Goal: Task Accomplishment & Management: Use online tool/utility

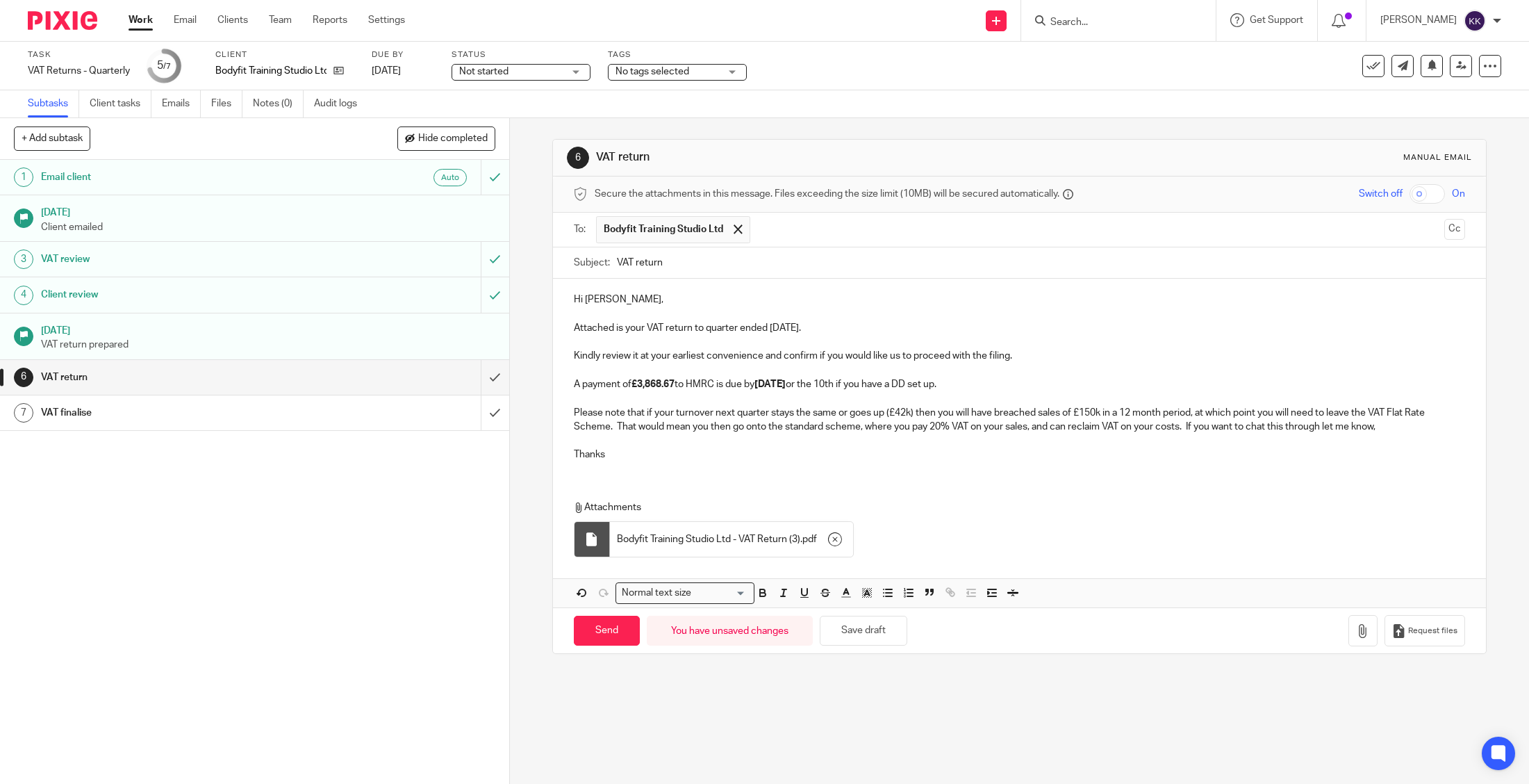
drag, startPoint x: 0, startPoint y: 0, endPoint x: 1094, endPoint y: 24, distance: 1094.3
click at [1094, 24] on input "Search" at bounding box center [1111, 22] width 125 height 12
type input "kintail"
click at [1110, 60] on link at bounding box center [1175, 60] width 257 height 32
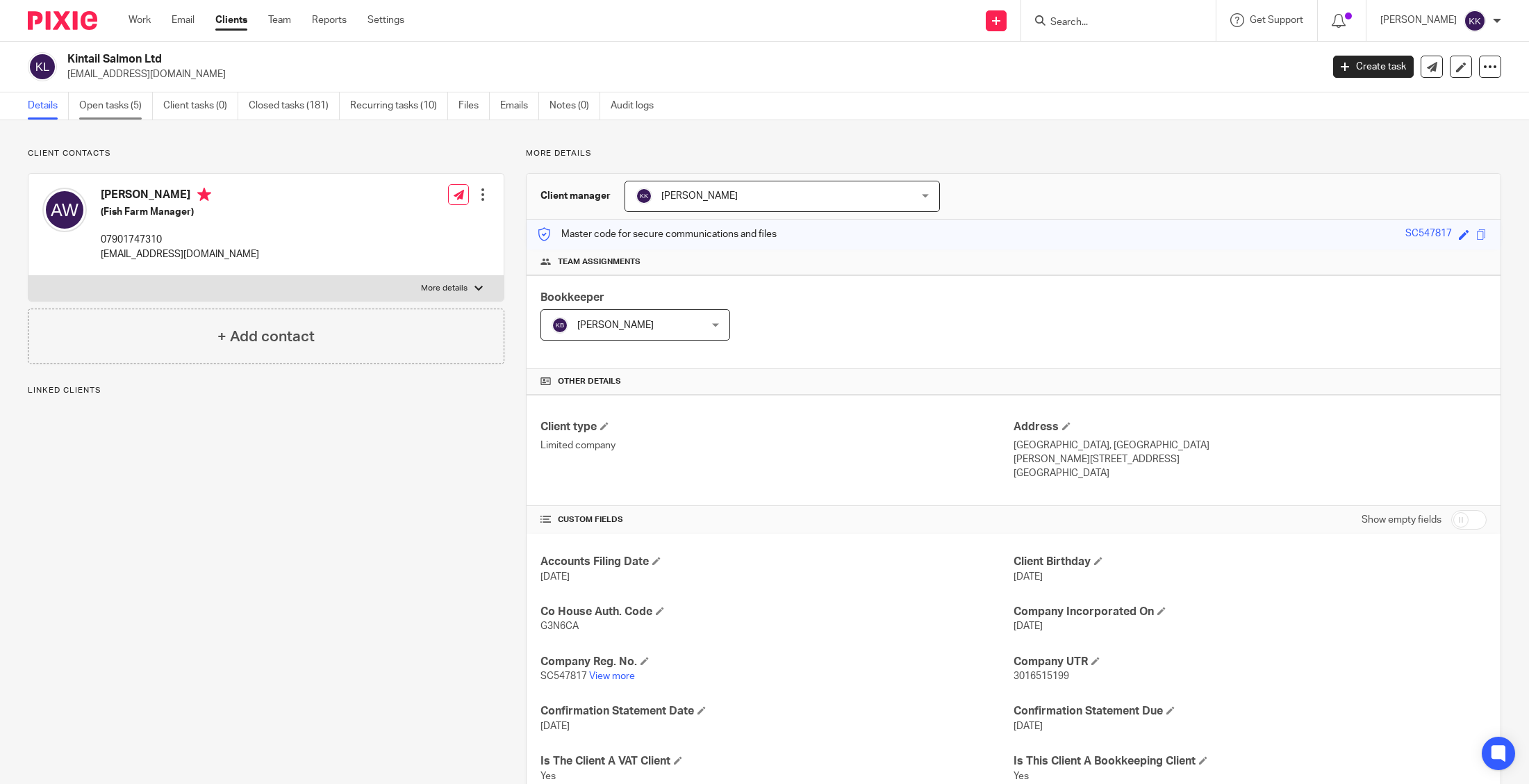
click at [124, 115] on link "Open tasks (5)" at bounding box center [116, 105] width 74 height 27
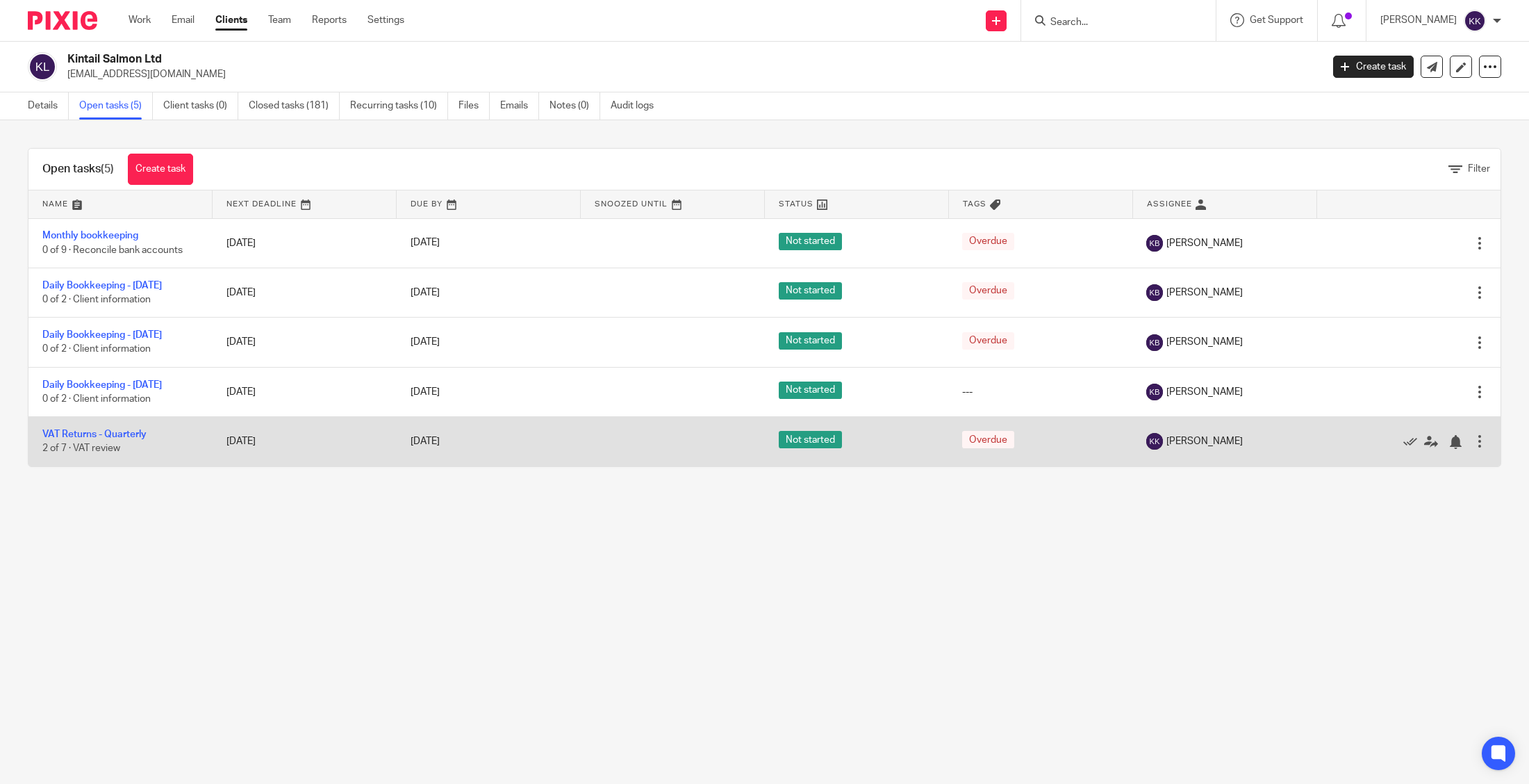
click at [128, 427] on td "VAT Returns - Quarterly 2 of 7 · VAT review" at bounding box center [120, 441] width 184 height 49
click at [128, 436] on link "VAT Returns - Quarterly" at bounding box center [95, 434] width 105 height 10
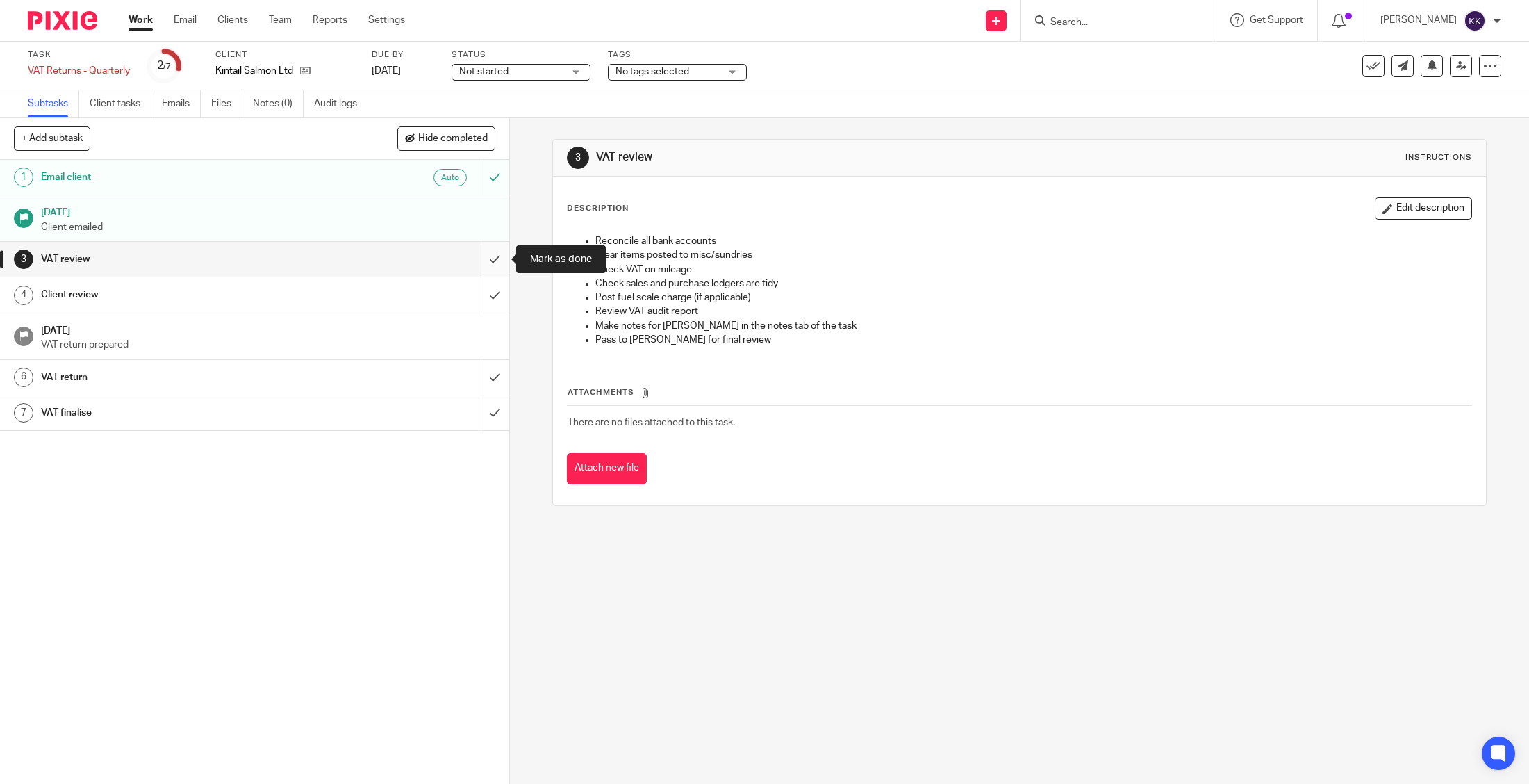
click at [504, 258] on input "submit" at bounding box center [255, 259] width 510 height 35
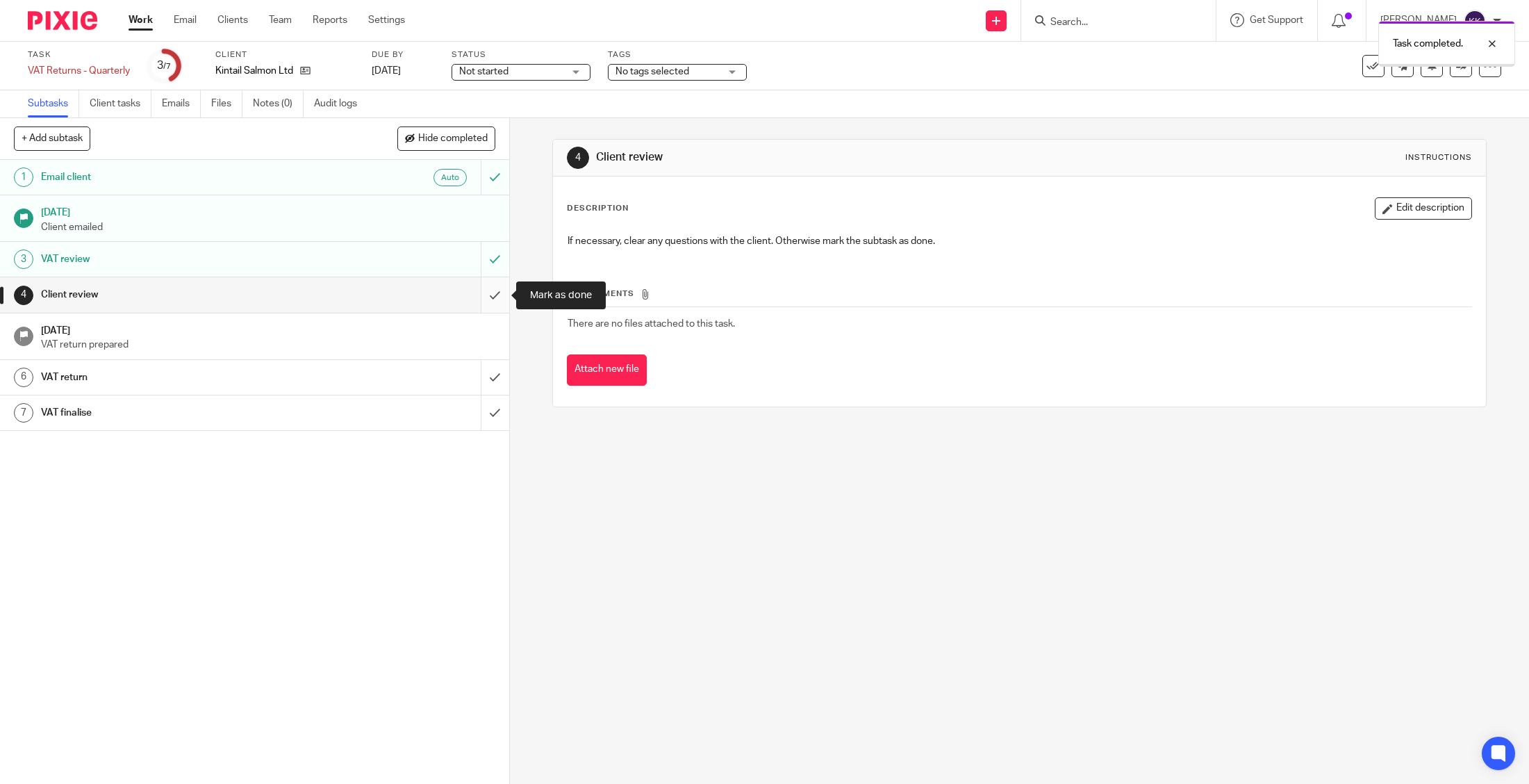
drag, startPoint x: 0, startPoint y: 0, endPoint x: 497, endPoint y: 293, distance: 576.9
click at [497, 293] on input "submit" at bounding box center [255, 294] width 510 height 35
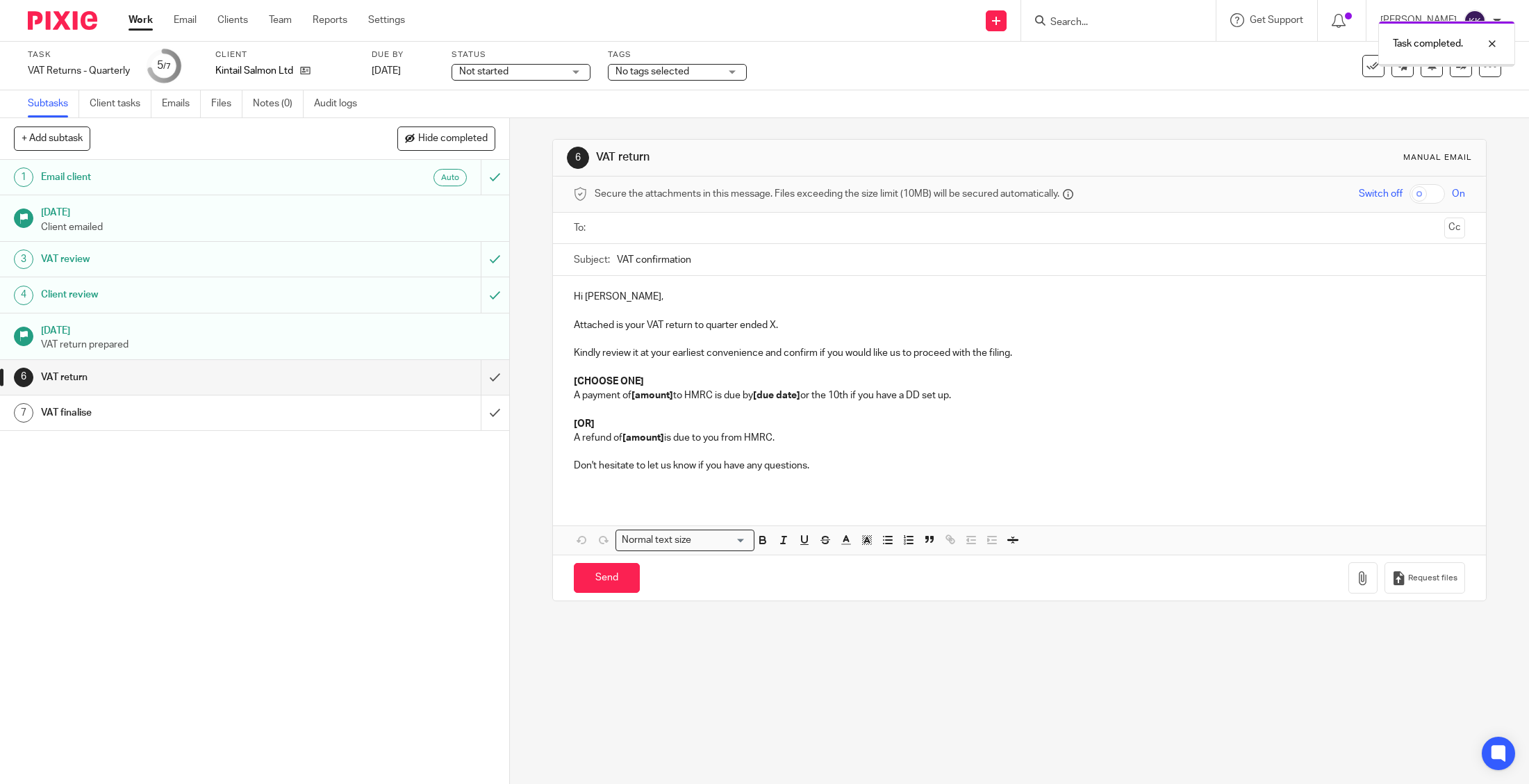
click at [665, 230] on input "text" at bounding box center [1019, 229] width 840 height 16
drag, startPoint x: 672, startPoint y: 262, endPoint x: 639, endPoint y: 259, distance: 33.1
click at [638, 260] on input "VAT confirmation" at bounding box center [1041, 263] width 849 height 31
type input "VAT return"
click at [774, 327] on p "Attached is your VAT return to quarter ended X." at bounding box center [1019, 327] width 891 height 14
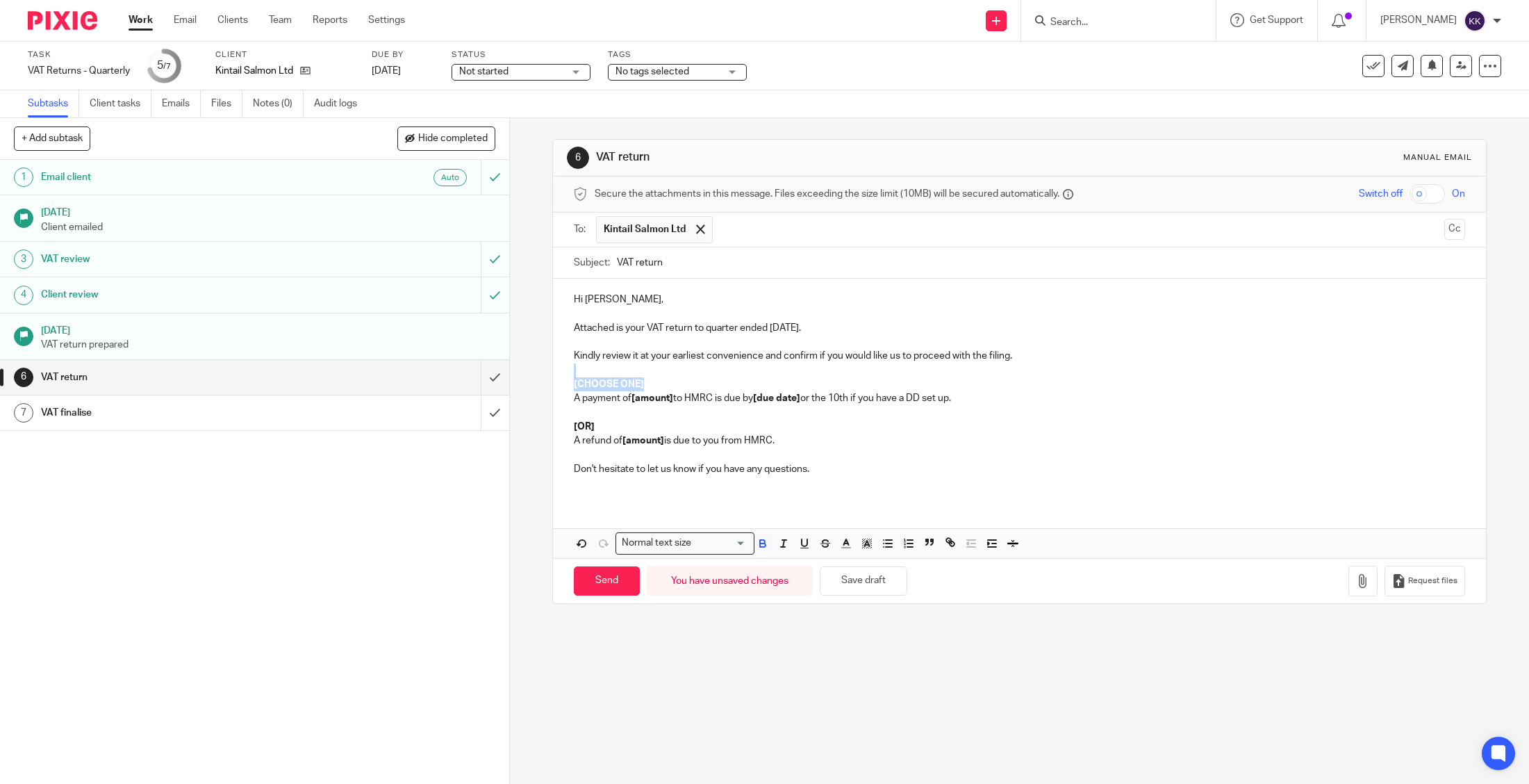
drag, startPoint x: 664, startPoint y: 386, endPoint x: 546, endPoint y: 375, distance: 118.5
click at [546, 375] on div "6 VAT return Manual email Secure the attachments in this message. Files exceedi…" at bounding box center [1019, 451] width 1019 height 666
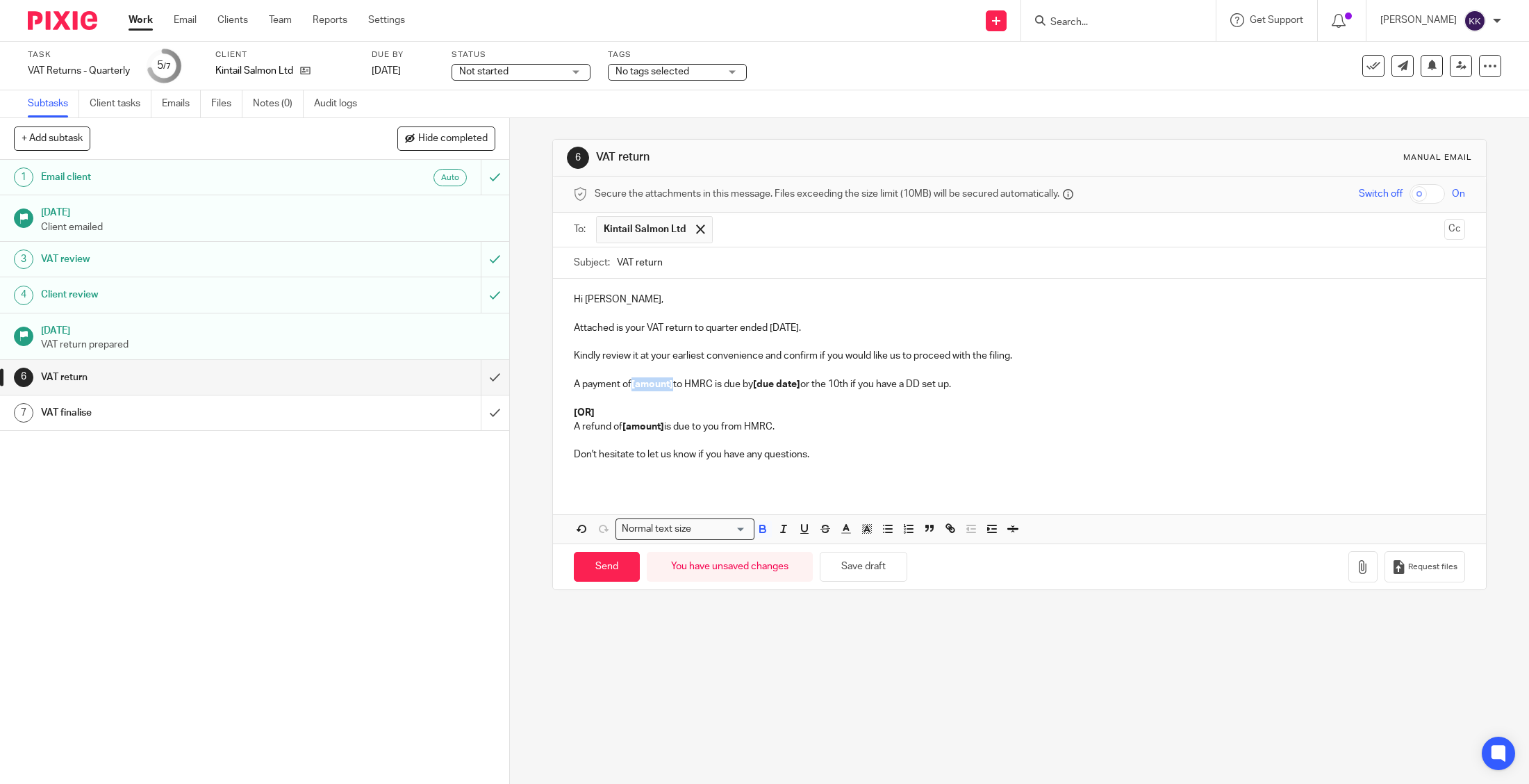
drag, startPoint x: 675, startPoint y: 384, endPoint x: 635, endPoint y: 384, distance: 40.0
click at [635, 384] on p "A payment of [amount] to HMRC is due by [due date] or the 10th if you have a DD…" at bounding box center [1019, 384] width 891 height 14
drag, startPoint x: 812, startPoint y: 381, endPoint x: 769, endPoint y: 387, distance: 43.4
click at [769, 387] on p "A payment of £13,176.01 to HMRC is due by [due date] or the 10th if you have a …" at bounding box center [1019, 384] width 891 height 14
drag, startPoint x: 784, startPoint y: 430, endPoint x: 544, endPoint y: 405, distance: 241.3
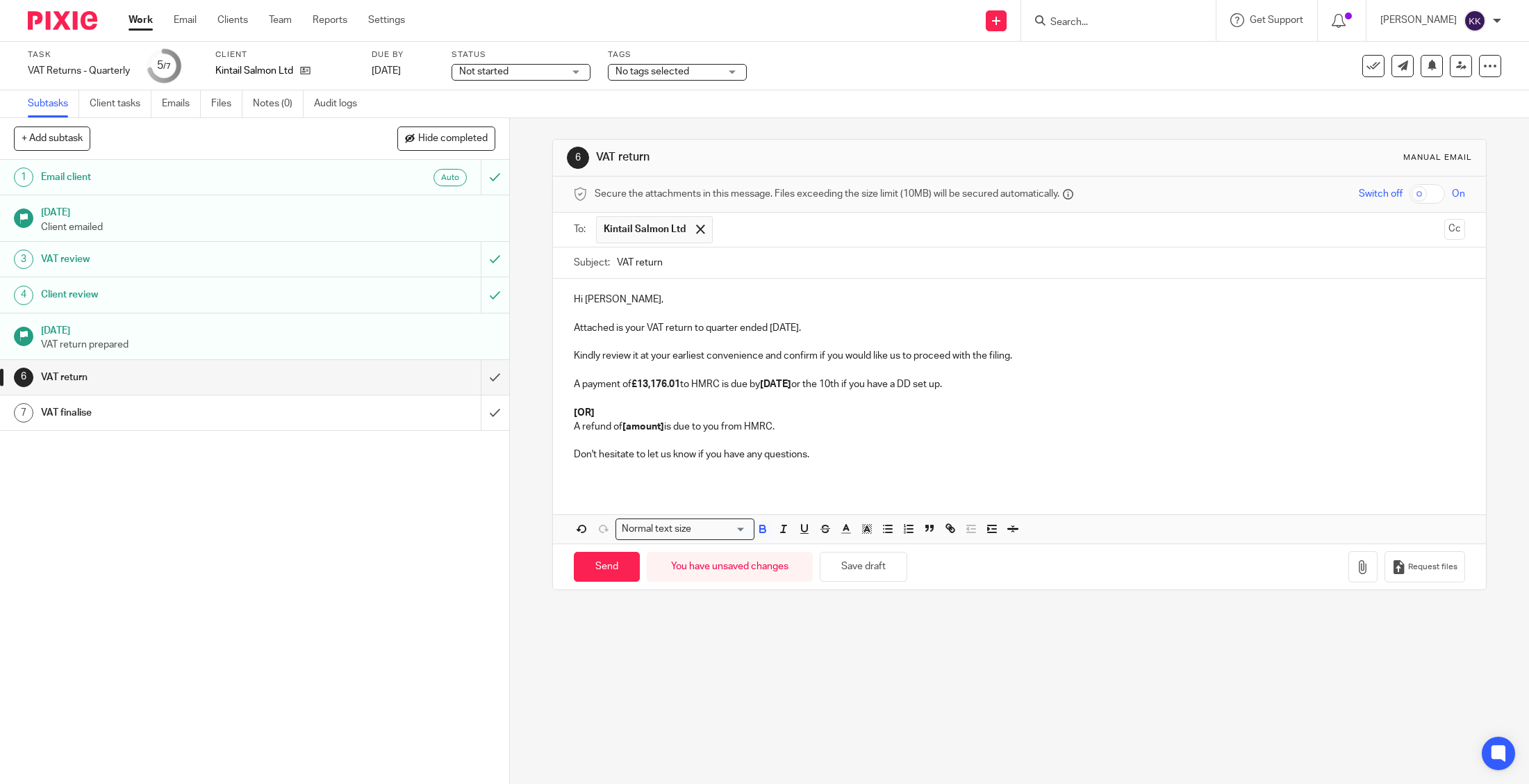
click at [544, 405] on div "6 VAT return Manual email Secure the attachments in this message. Files exceedi…" at bounding box center [1019, 451] width 1019 height 666
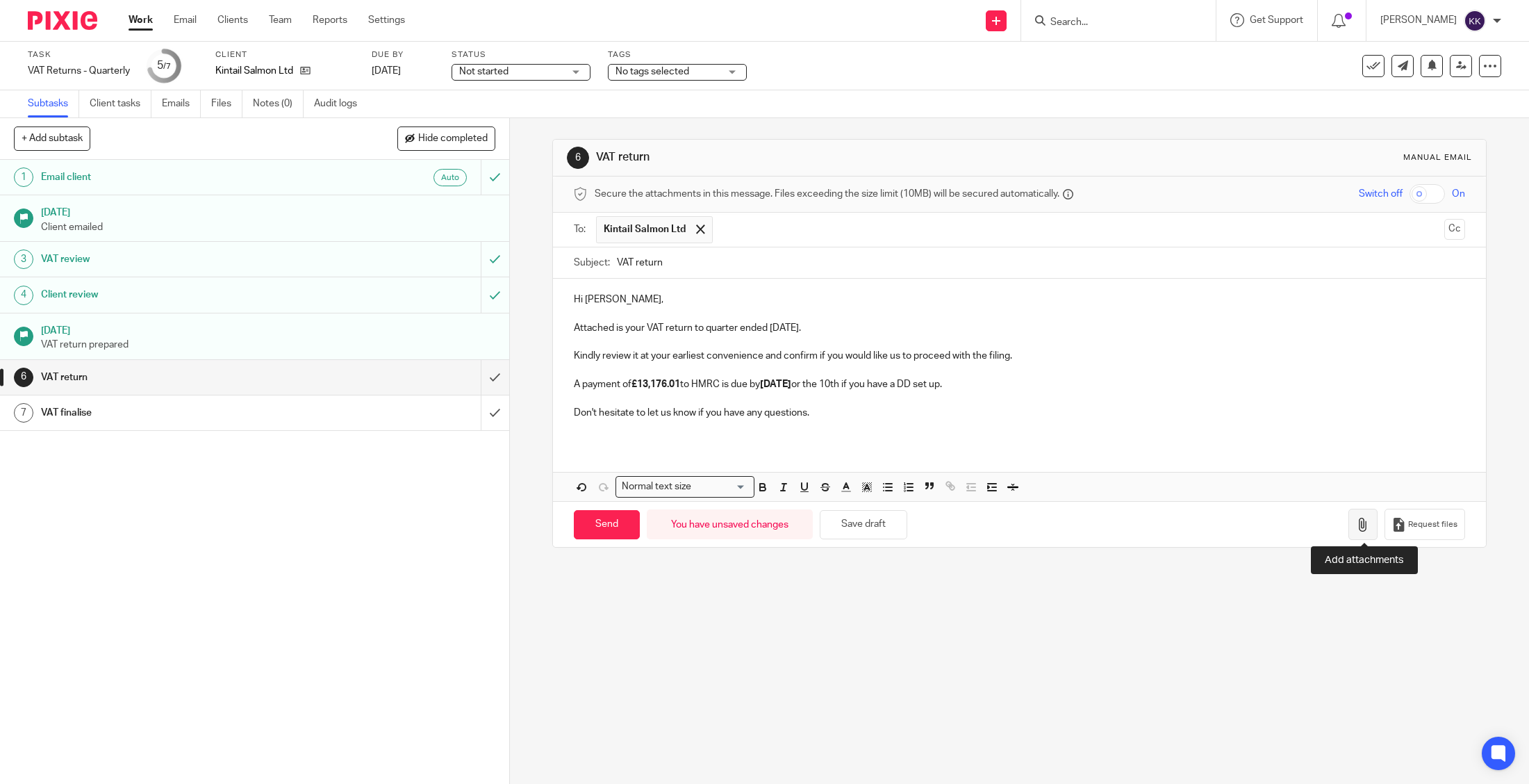
click at [1369, 522] on icon "button" at bounding box center [1362, 524] width 14 height 14
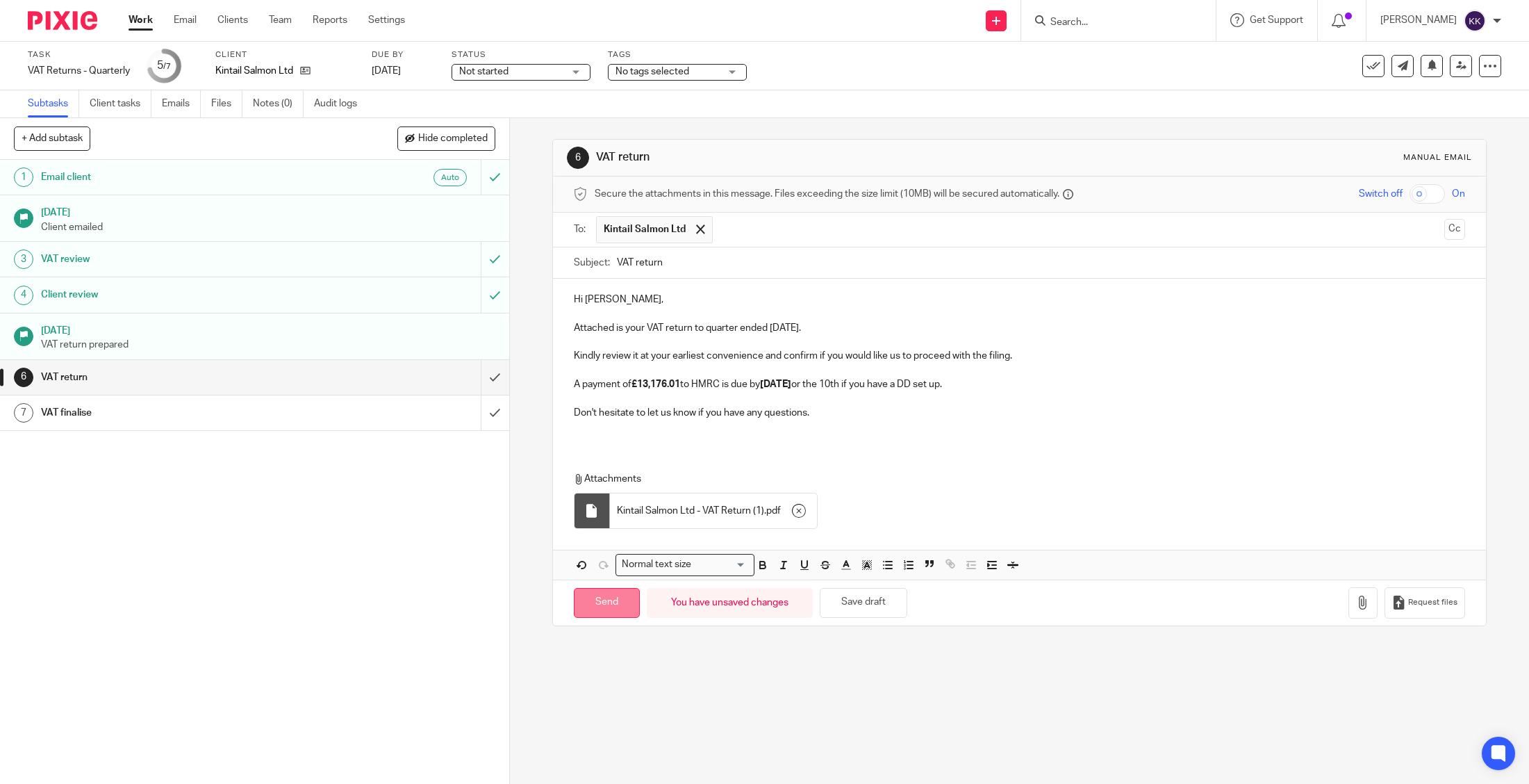
click at [609, 599] on input "Send" at bounding box center [607, 603] width 66 height 30
type input "Sent"
click at [1109, 18] on input "Search" at bounding box center [1111, 22] width 125 height 12
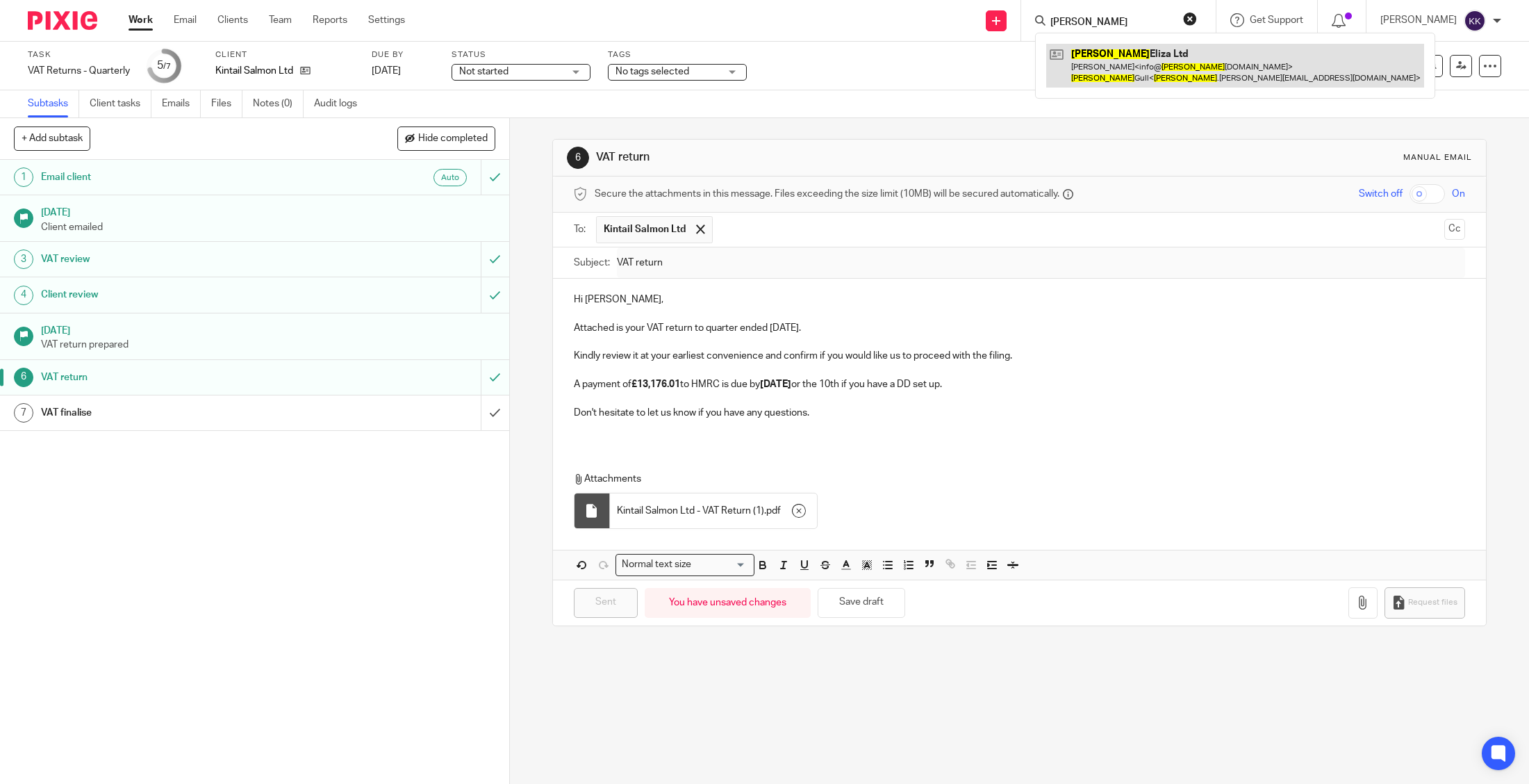
type input "joanna"
click at [1109, 58] on link at bounding box center [1235, 65] width 378 height 43
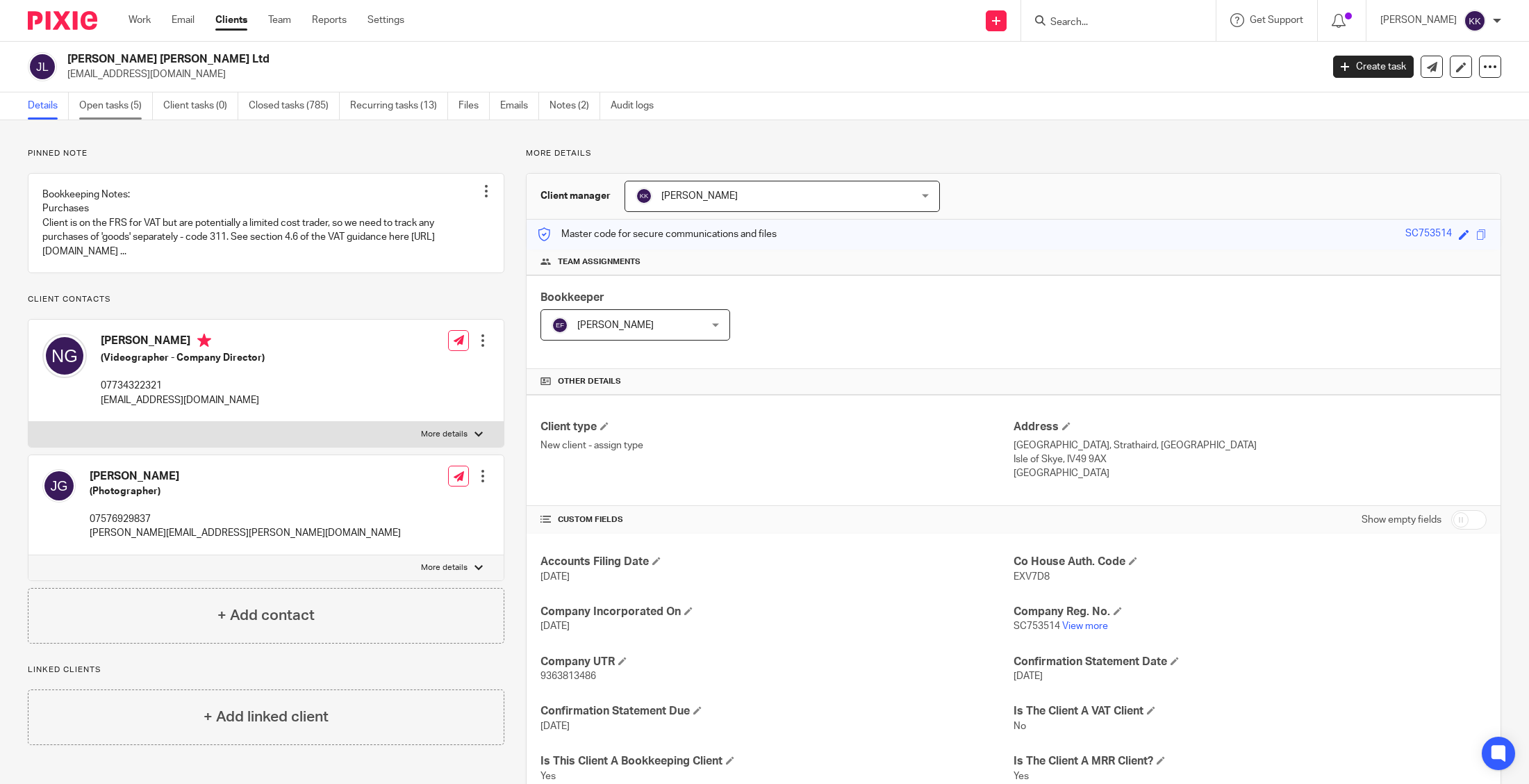
click at [114, 110] on link "Open tasks (5)" at bounding box center [116, 105] width 74 height 27
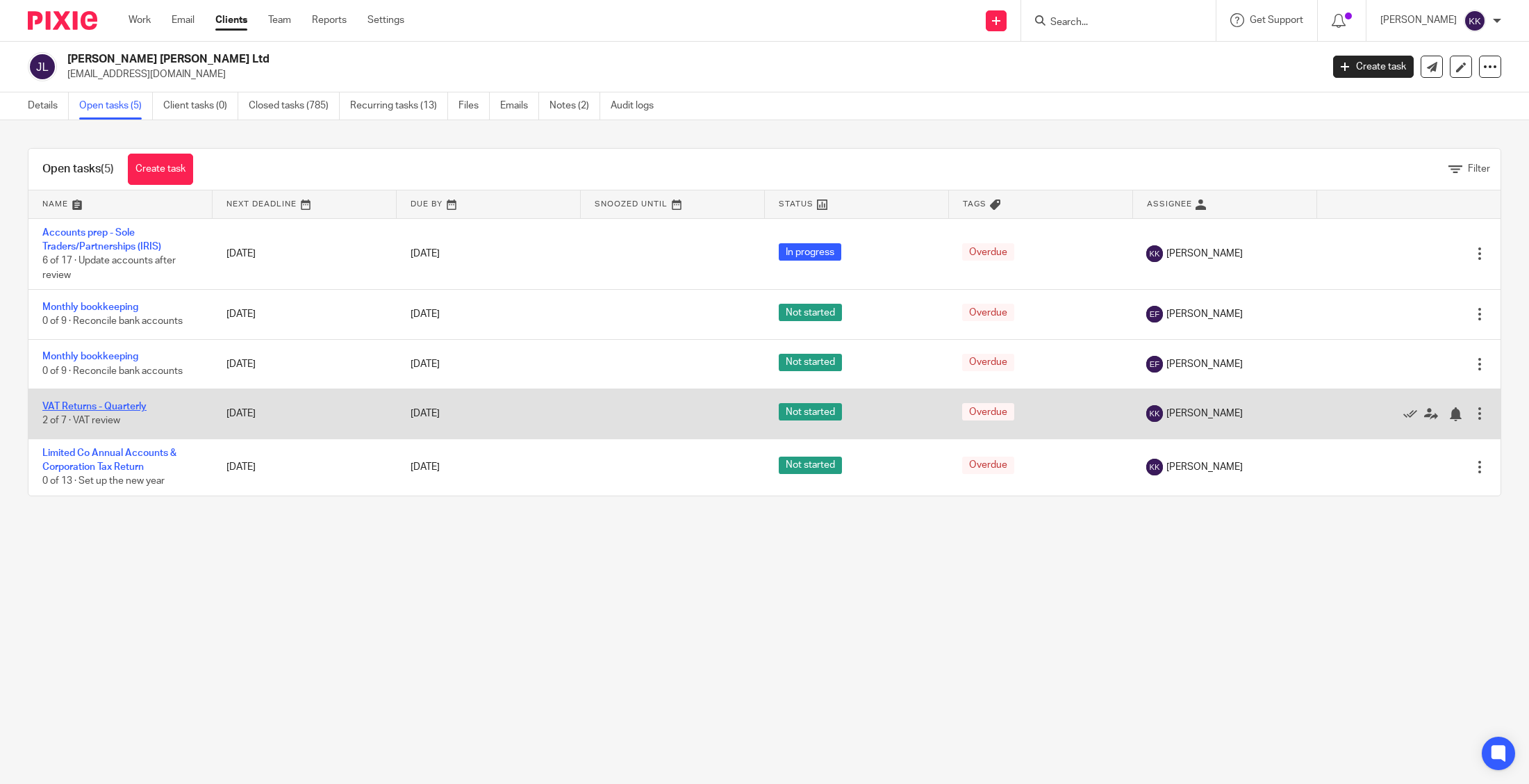
click at [110, 411] on link "VAT Returns - Quarterly" at bounding box center [95, 407] width 105 height 10
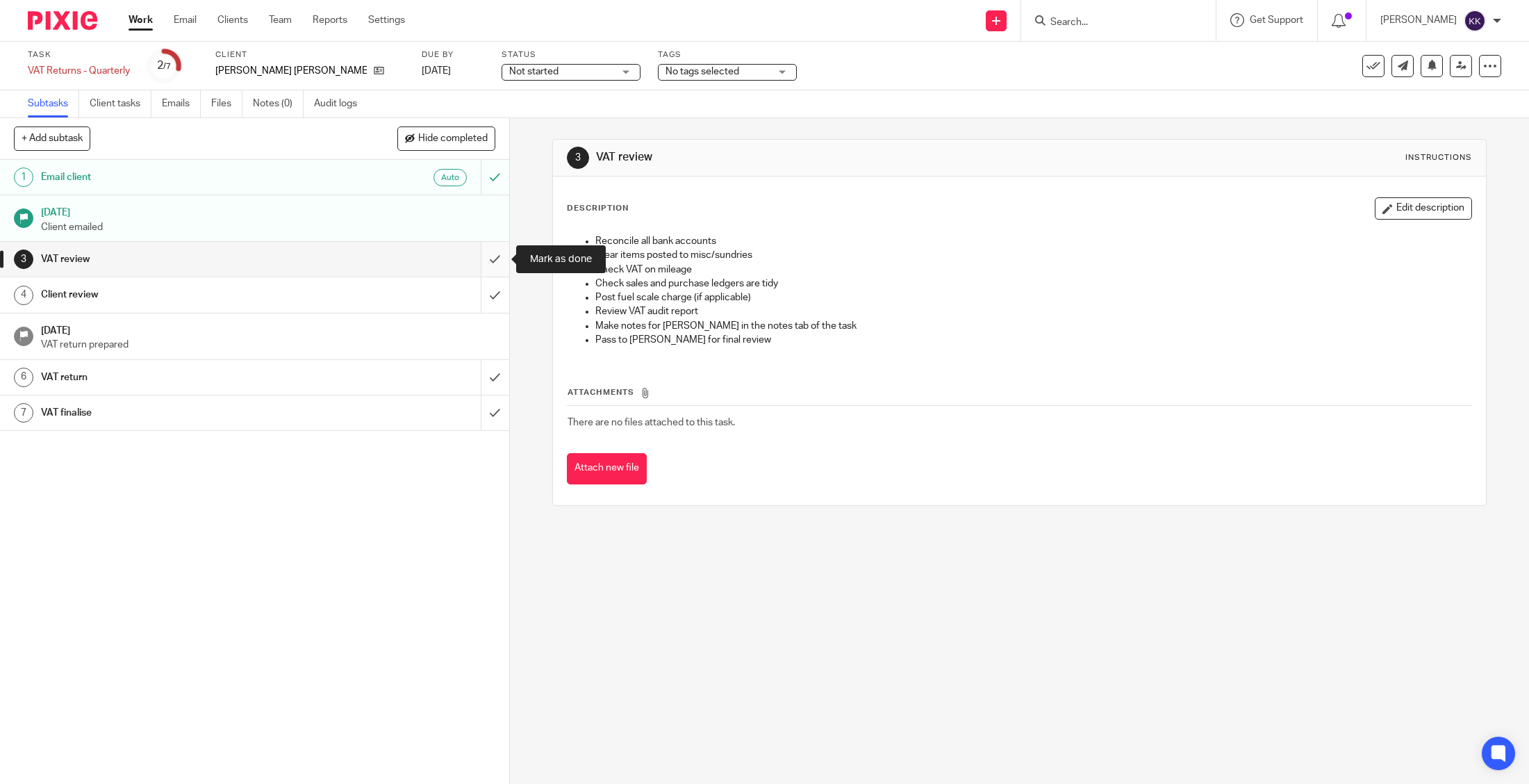
click at [494, 259] on input "submit" at bounding box center [255, 259] width 510 height 35
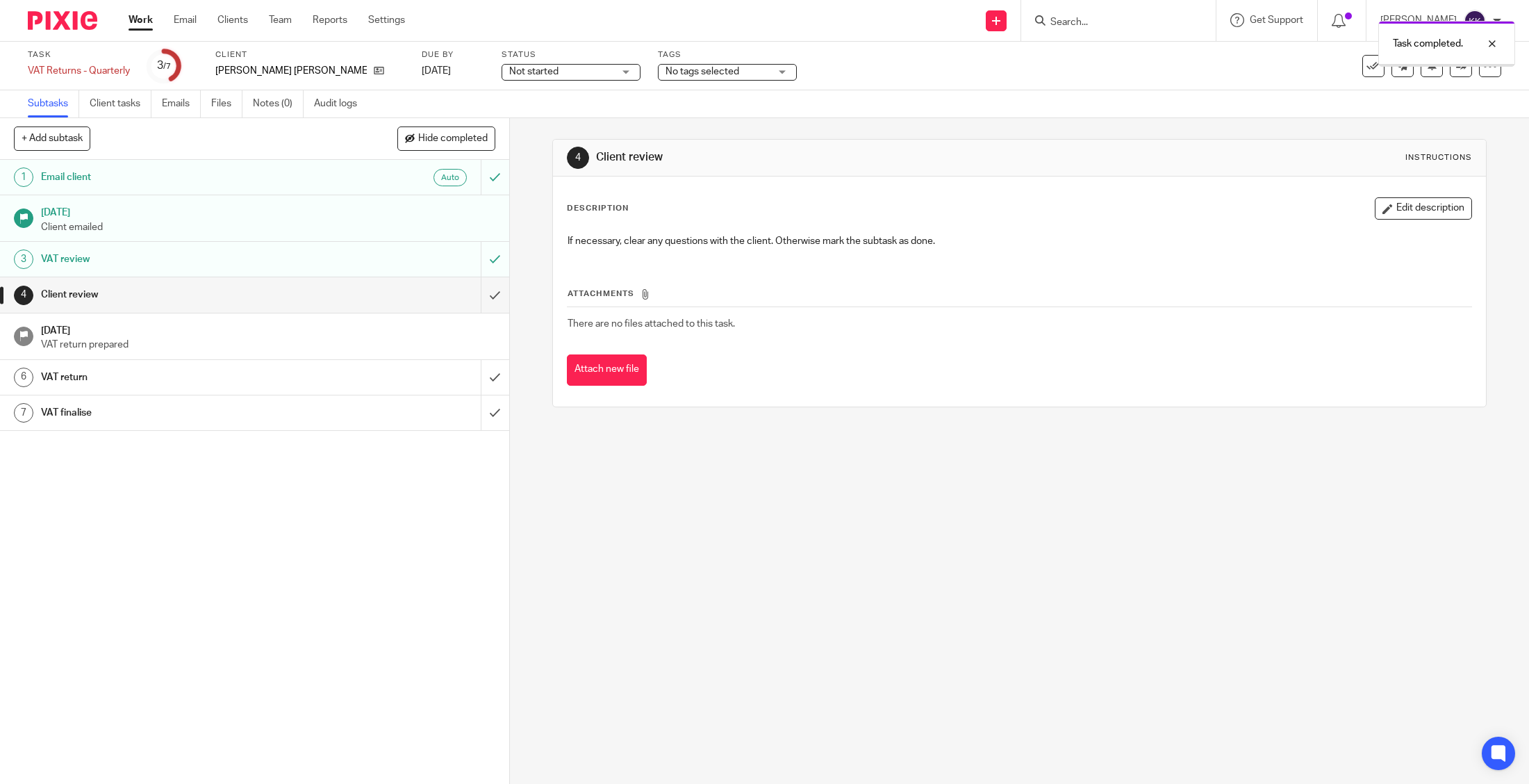
click at [492, 296] on input "submit" at bounding box center [255, 294] width 510 height 35
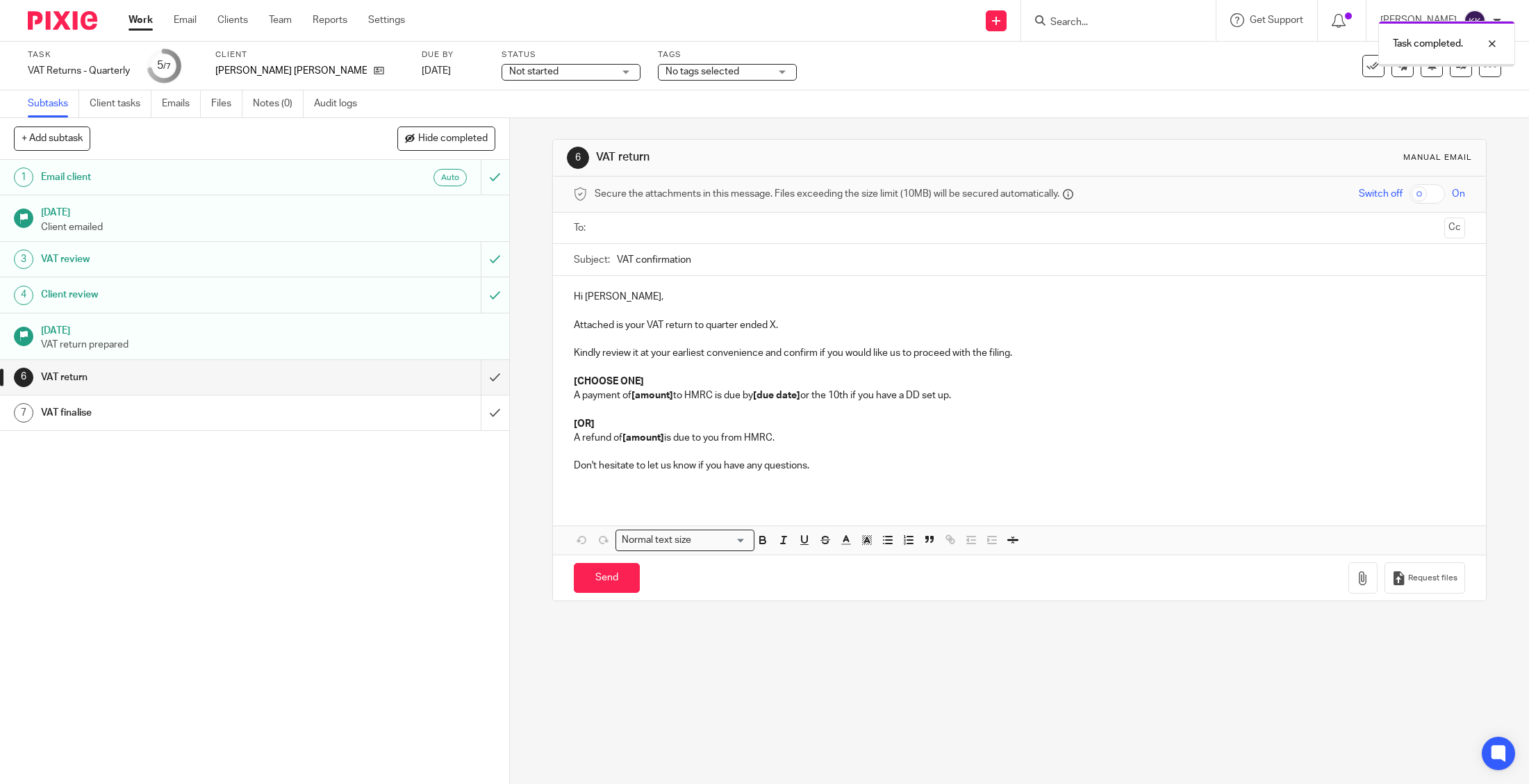
click at [658, 225] on input "text" at bounding box center [1019, 229] width 840 height 16
click at [666, 262] on input "VAT confirmation" at bounding box center [1041, 263] width 849 height 31
drag, startPoint x: 683, startPoint y: 259, endPoint x: 641, endPoint y: 252, distance: 42.6
click at [637, 255] on input "VAT confirmation" at bounding box center [1041, 263] width 849 height 31
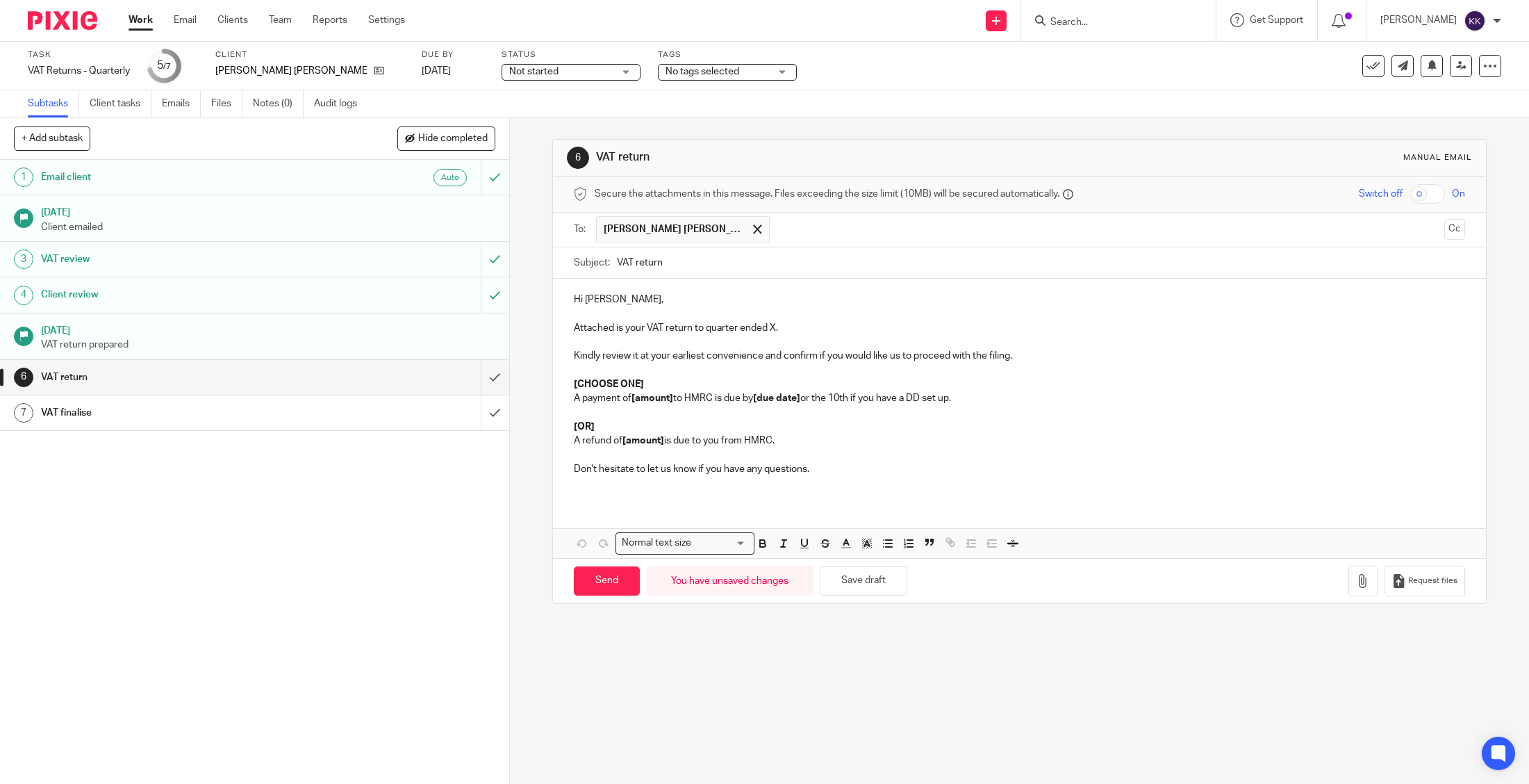
type input "VAT return"
click at [777, 324] on p "Attached is your VAT return to quarter ended X." at bounding box center [1019, 327] width 891 height 14
drag, startPoint x: 786, startPoint y: 437, endPoint x: 563, endPoint y: 410, distance: 224.6
click at [563, 410] on div "Hi [PERSON_NAME], Attached is your VAT return to quarter ended [DATE]. Kindly r…" at bounding box center [1019, 389] width 933 height 221
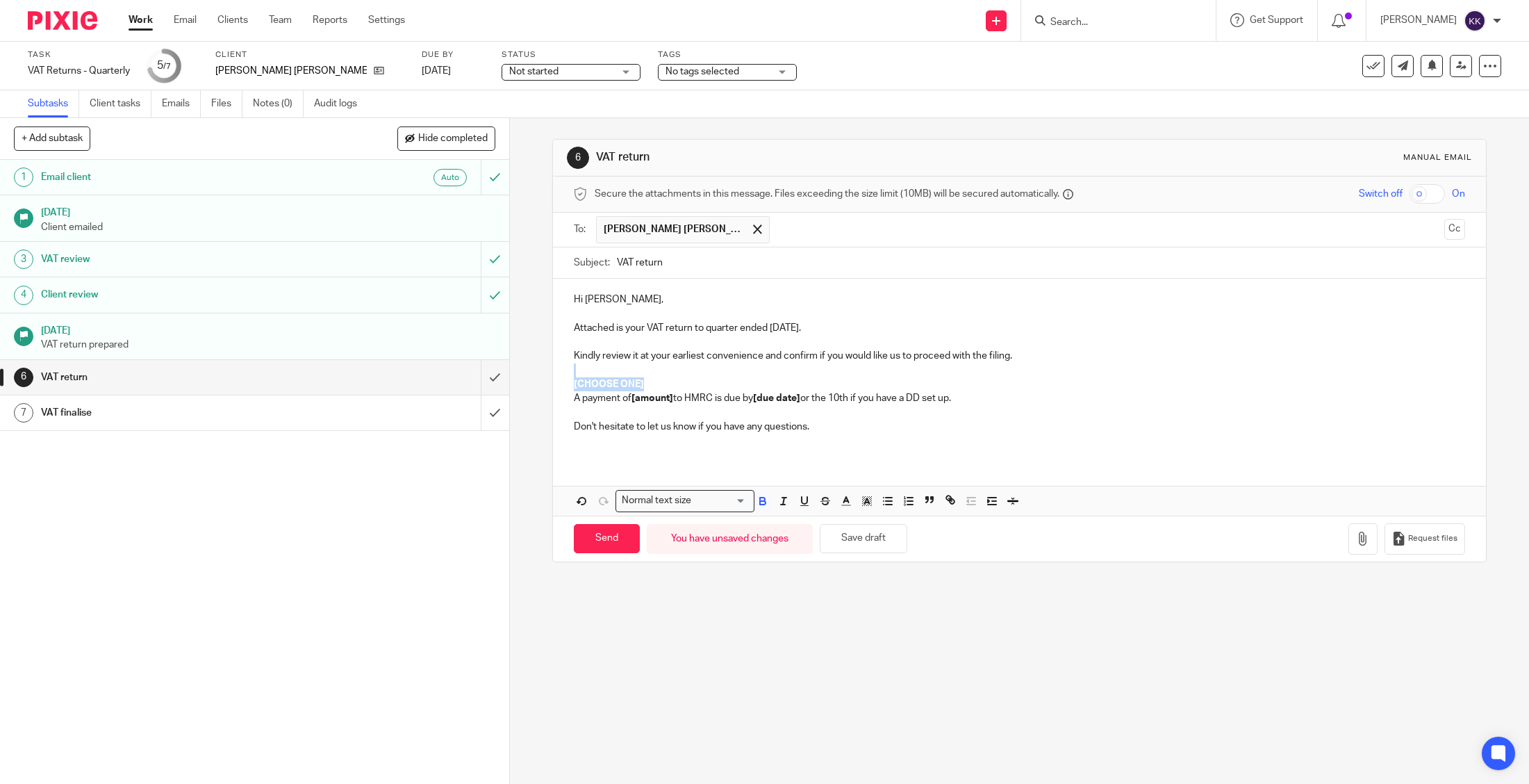
drag, startPoint x: 661, startPoint y: 383, endPoint x: 555, endPoint y: 375, distance: 106.3
click at [555, 375] on div "Hi [PERSON_NAME], Attached is your VAT return to quarter ended [DATE]. Kindly r…" at bounding box center [1019, 368] width 933 height 179
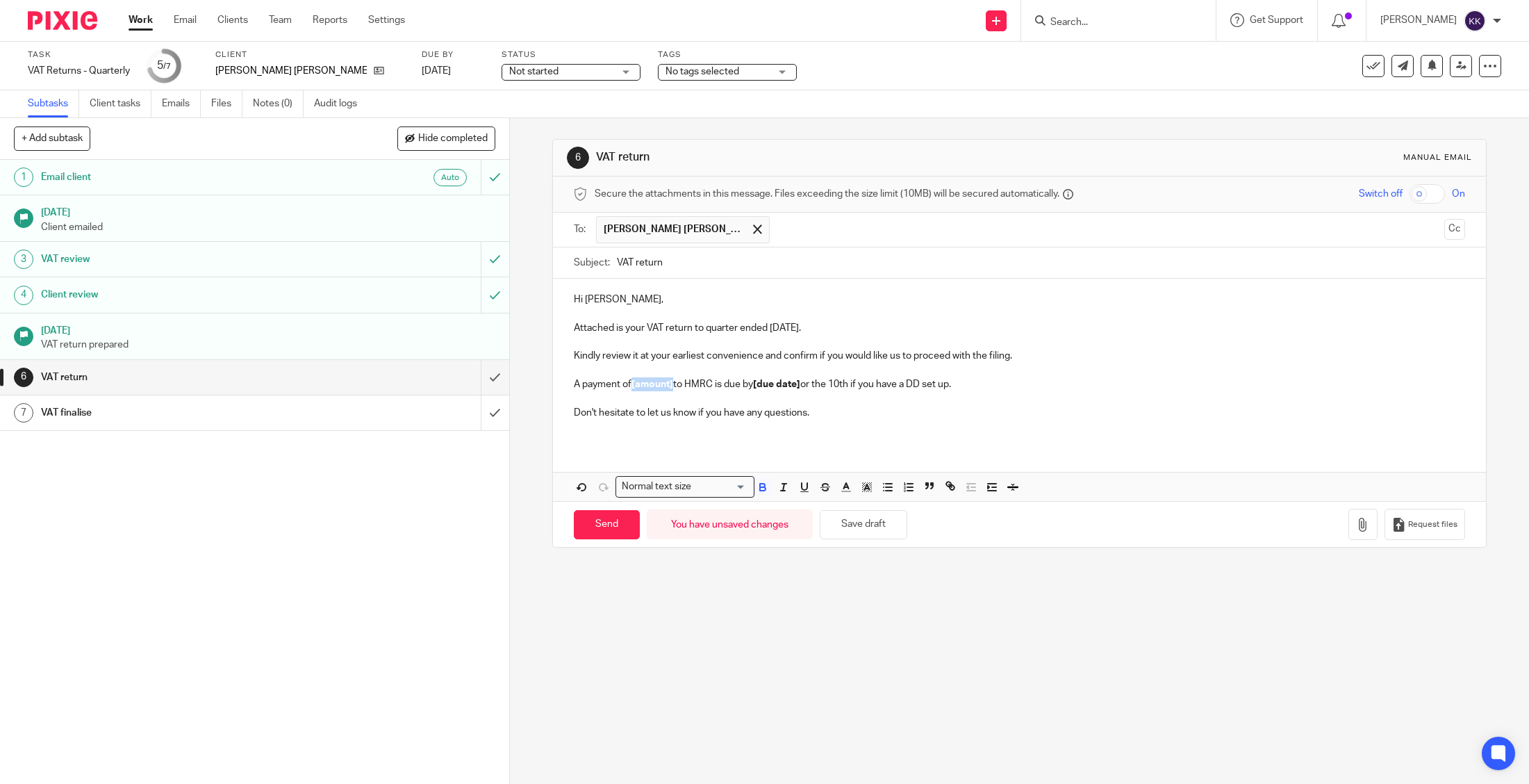
drag, startPoint x: 675, startPoint y: 384, endPoint x: 634, endPoint y: 385, distance: 41.0
click at [634, 385] on strong "[amount]" at bounding box center [652, 384] width 42 height 10
drag, startPoint x: 809, startPoint y: 385, endPoint x: 764, endPoint y: 387, distance: 45.0
click at [764, 387] on p "A payment of £1,959.73 to HMRC is due by [due date] or the 10th if you have a D…" at bounding box center [1019, 384] width 891 height 14
click at [825, 412] on p "Don't hesitate to let us know if you have any questions." at bounding box center [1019, 412] width 891 height 14
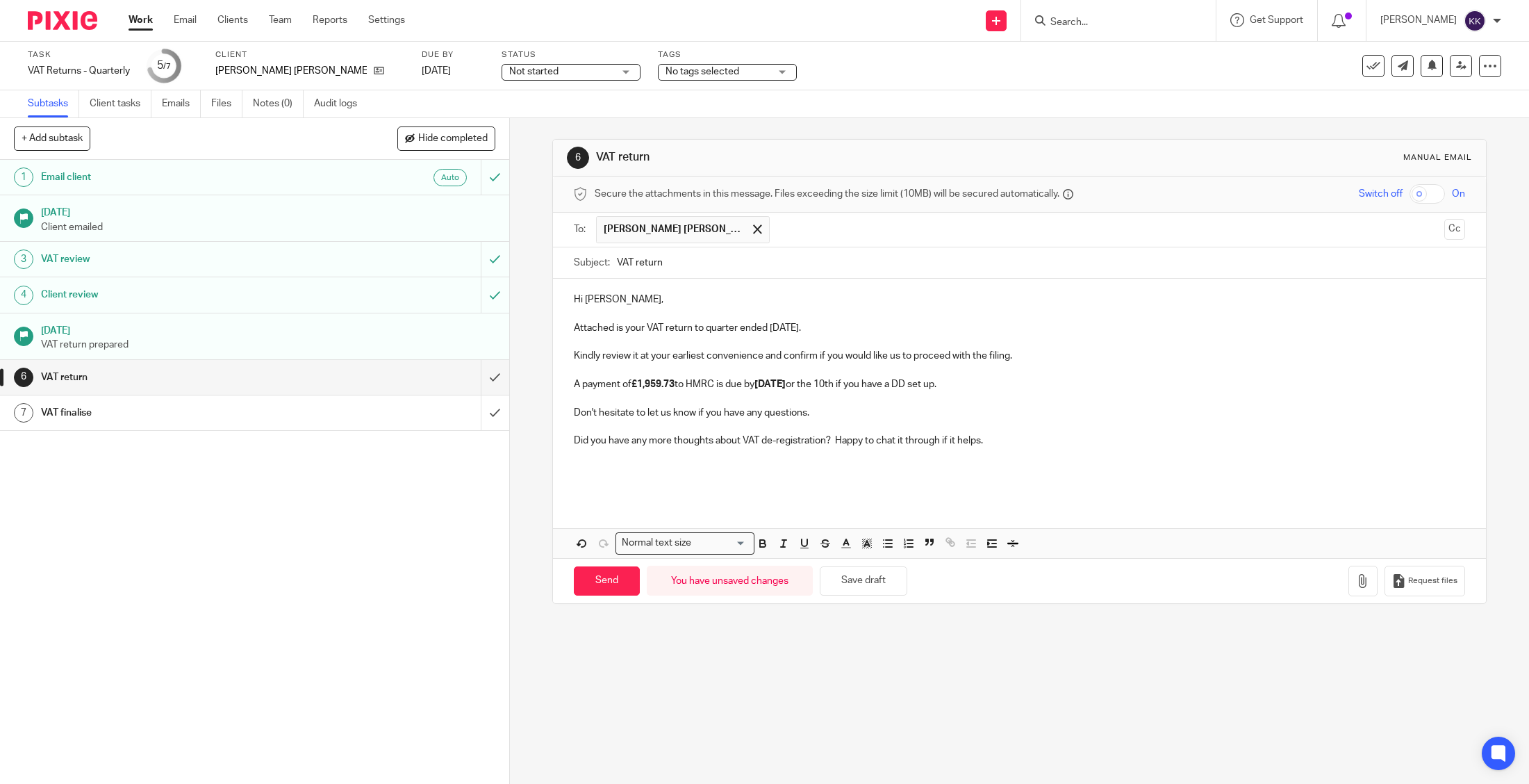
click at [648, 300] on p "Hi [PERSON_NAME]," at bounding box center [1019, 299] width 891 height 14
click at [1363, 584] on icon "button" at bounding box center [1362, 581] width 14 height 14
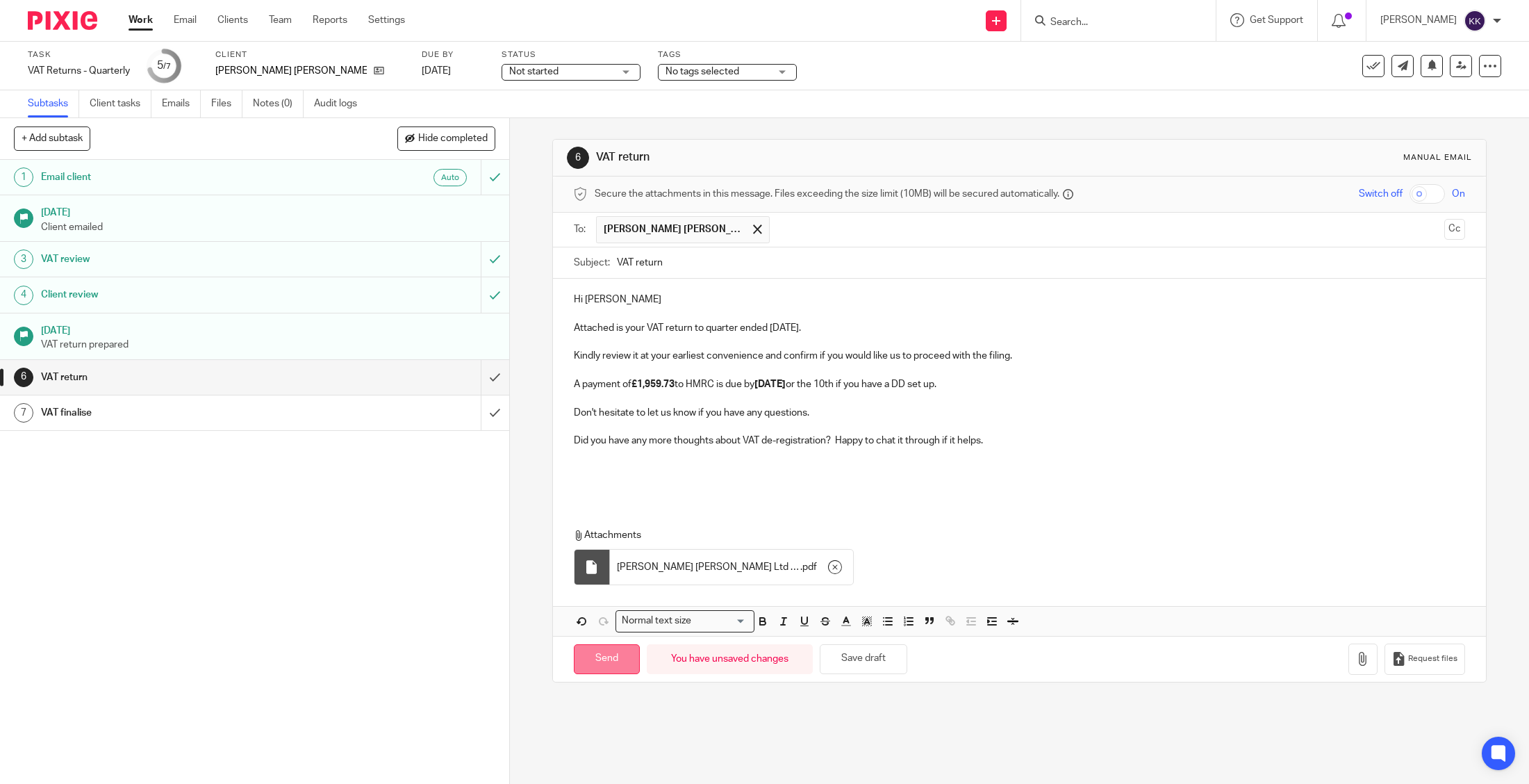
click at [607, 657] on input "Send" at bounding box center [607, 659] width 66 height 30
type input "Sent"
